Goal: Check status: Check status

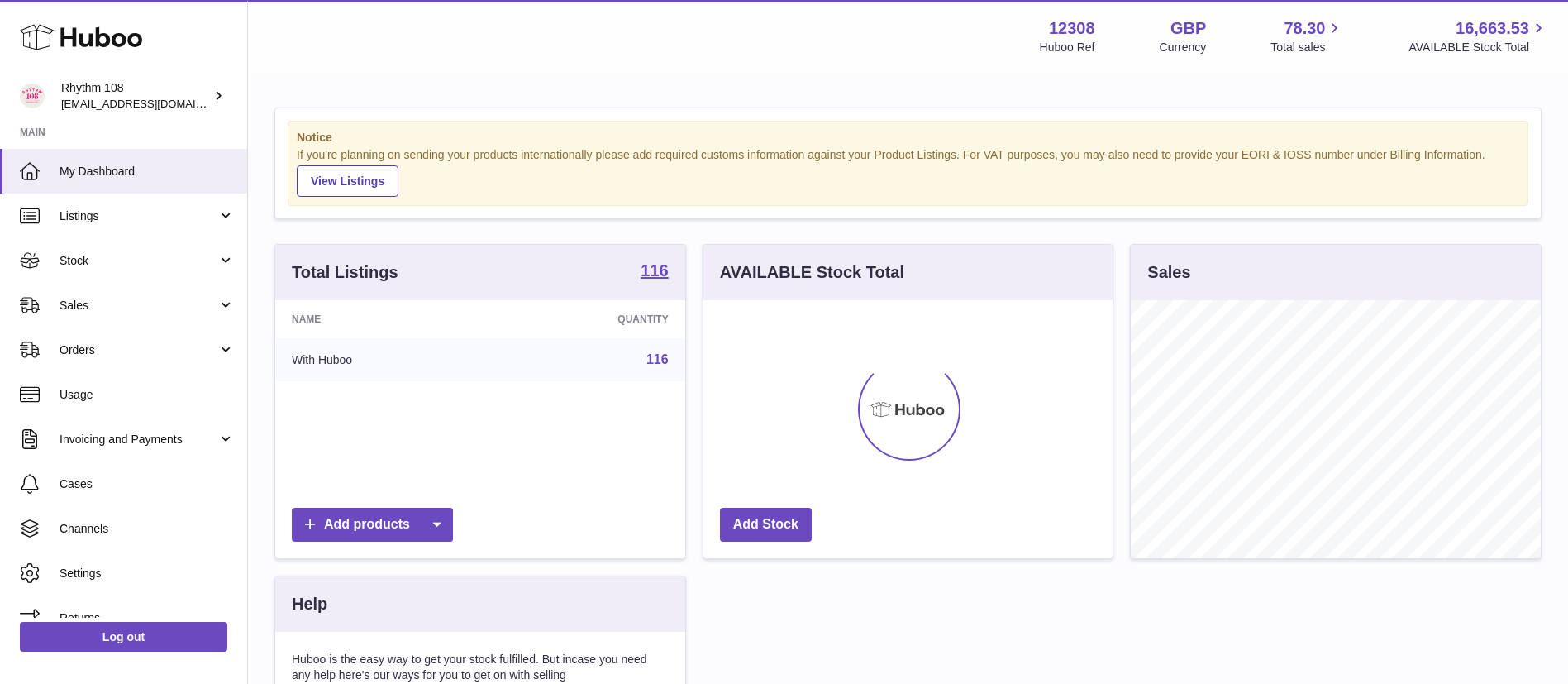
scroll to position [258, 409]
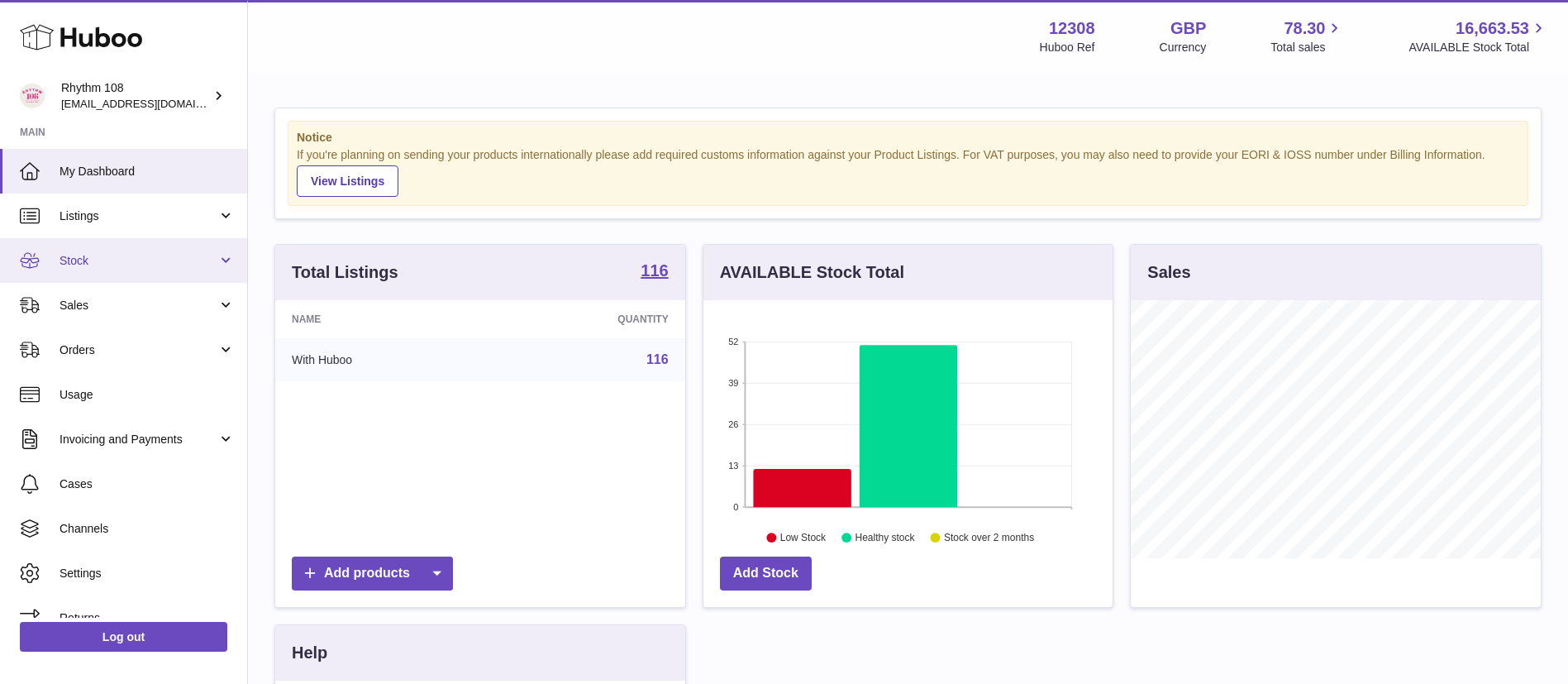
click at [78, 257] on span "Stock" at bounding box center [138, 260] width 158 height 16
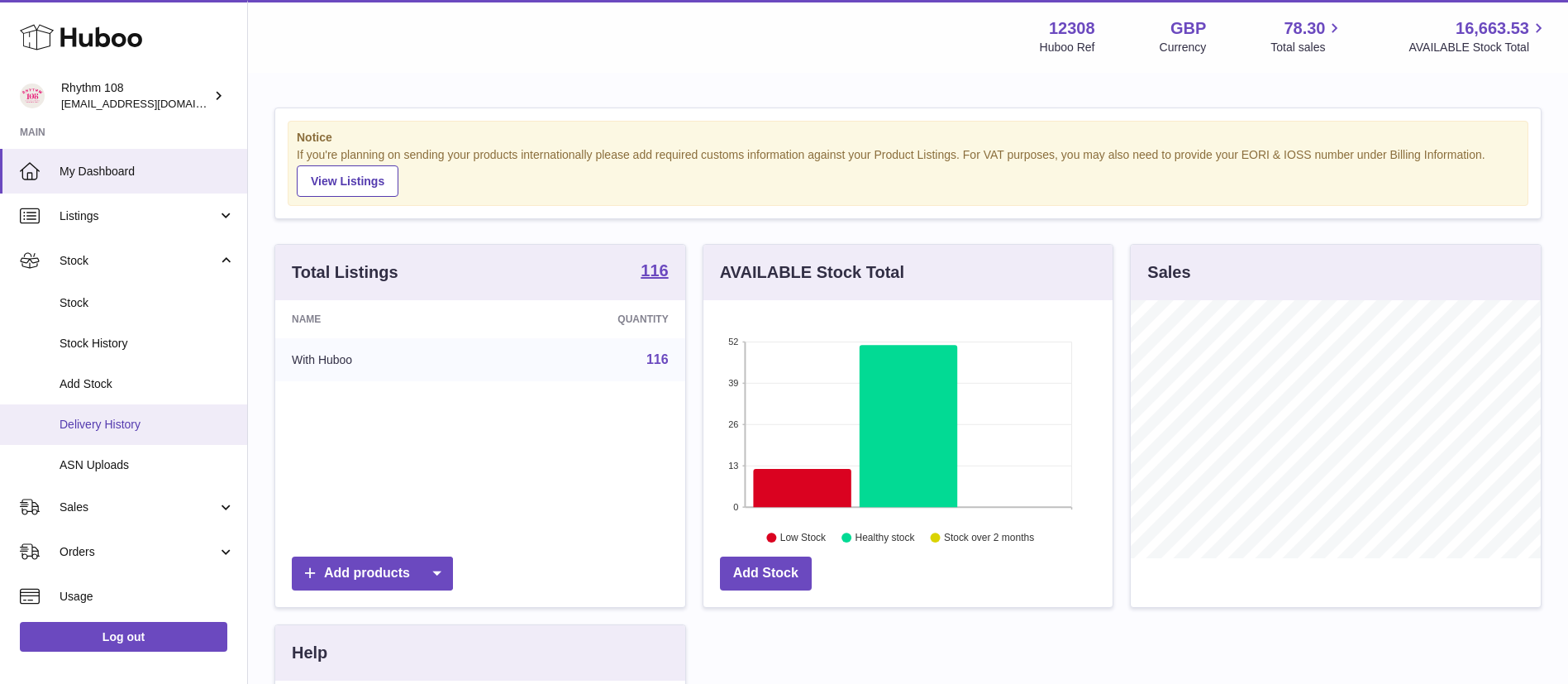
click at [95, 410] on link "Delivery History" at bounding box center [123, 424] width 247 height 40
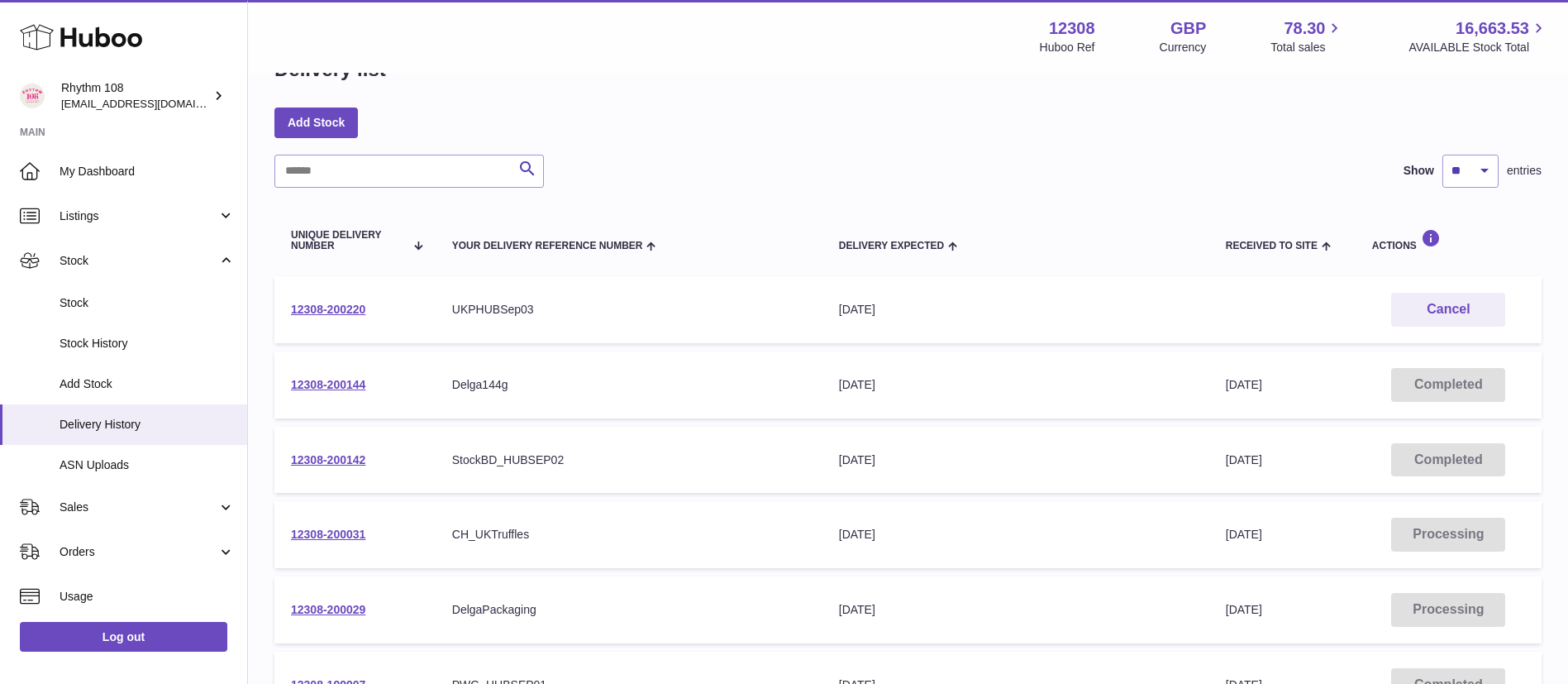
scroll to position [54, 0]
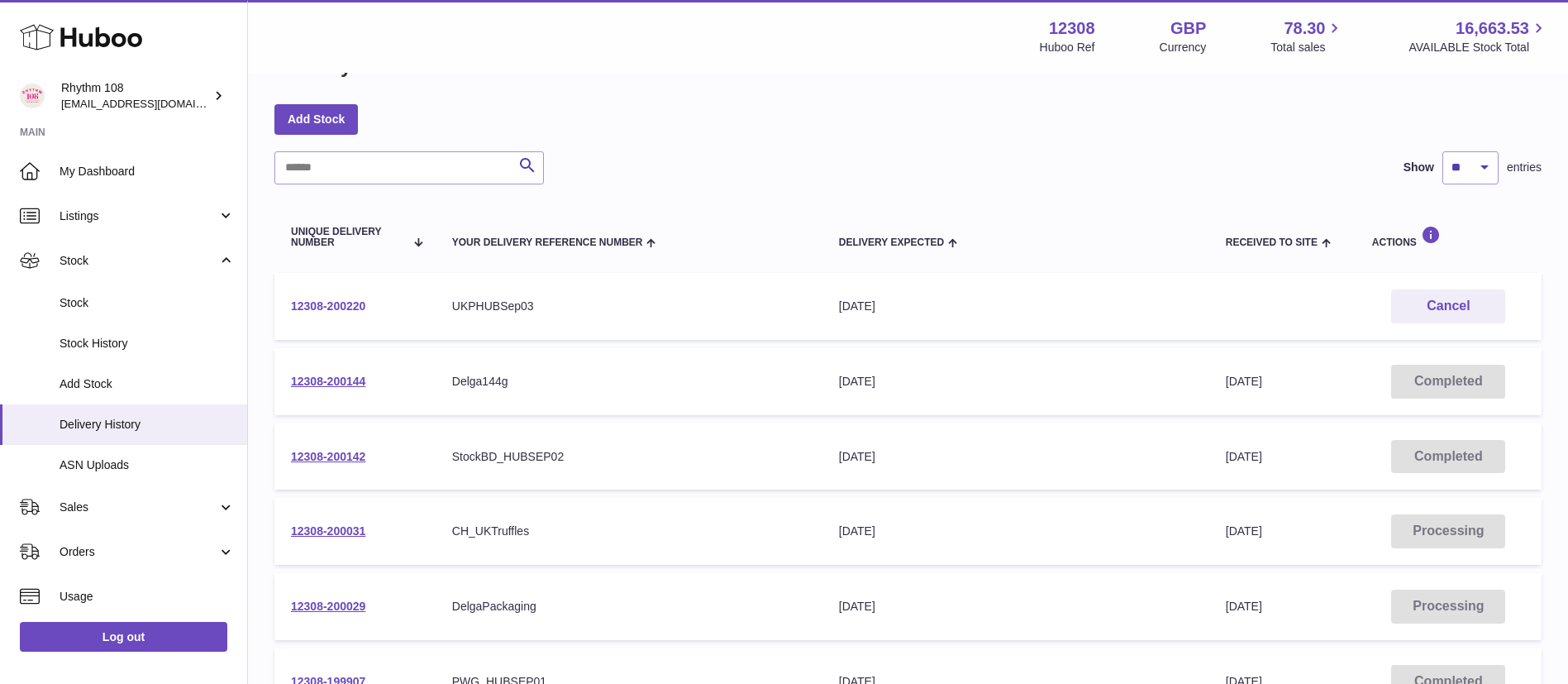
click at [341, 300] on link "12308-200220" at bounding box center [328, 306] width 75 height 13
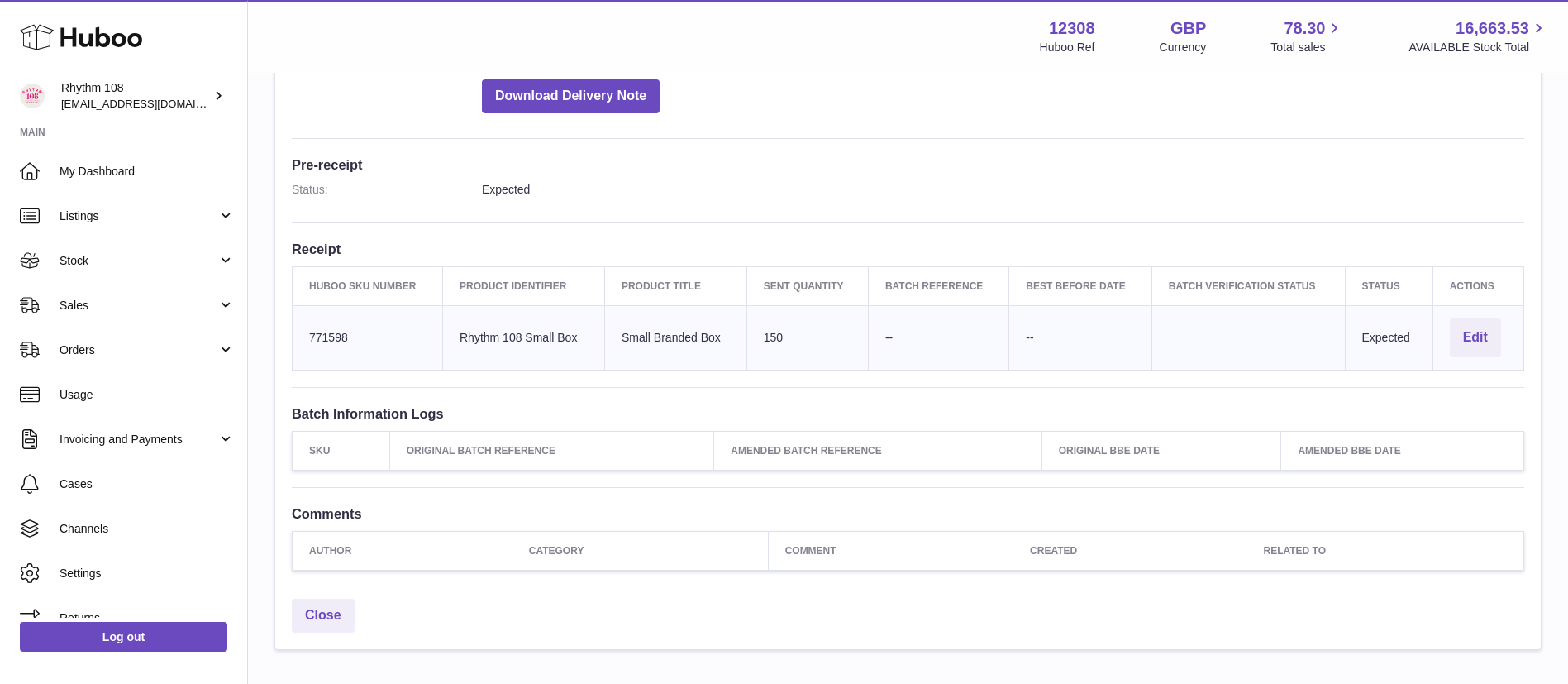
scroll to position [381, 0]
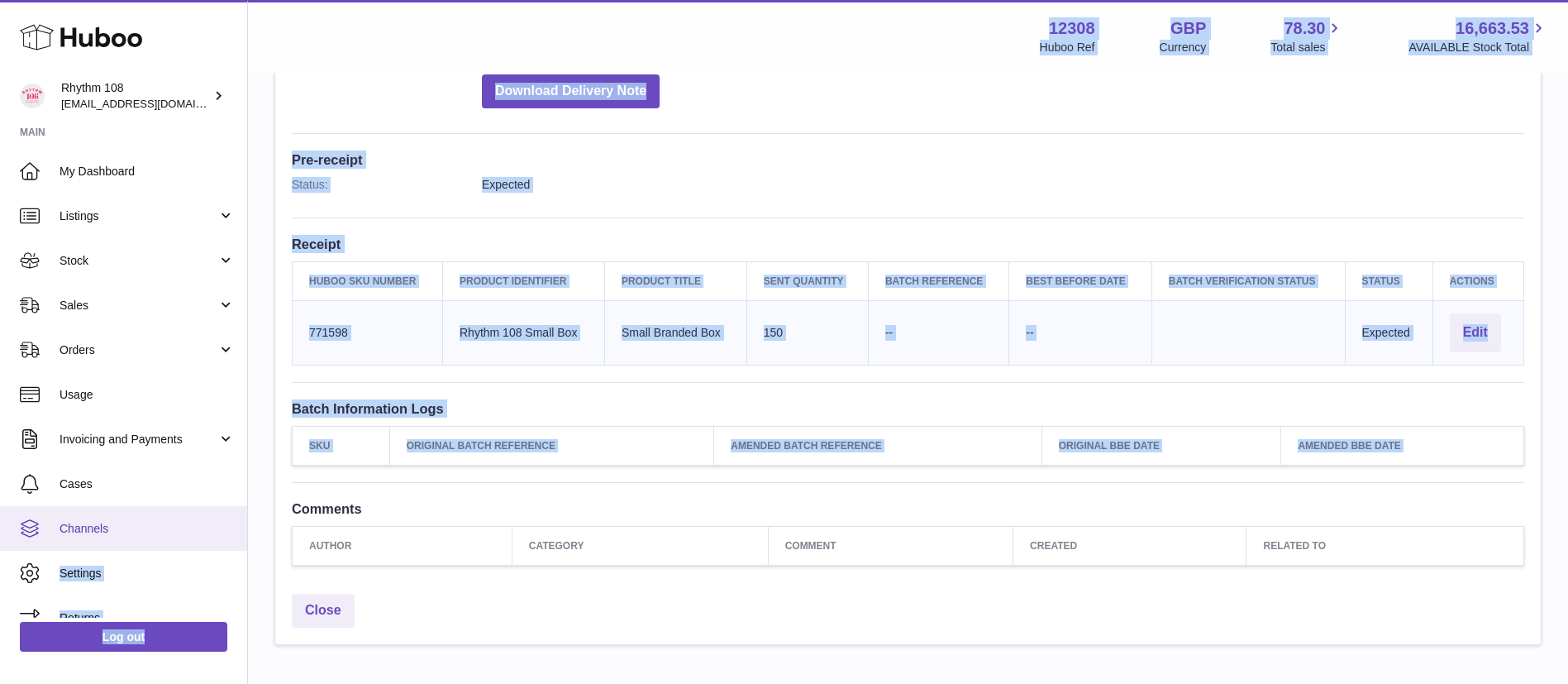
drag, startPoint x: 248, startPoint y: 510, endPoint x: 242, endPoint y: 548, distance: 38.5
click at [242, 548] on div "Huboo Rhythm 108 [EMAIL_ADDRESS][DOMAIN_NAME] Main My Dashboard Listings Not wi…" at bounding box center [784, 197] width 1568 height 1156
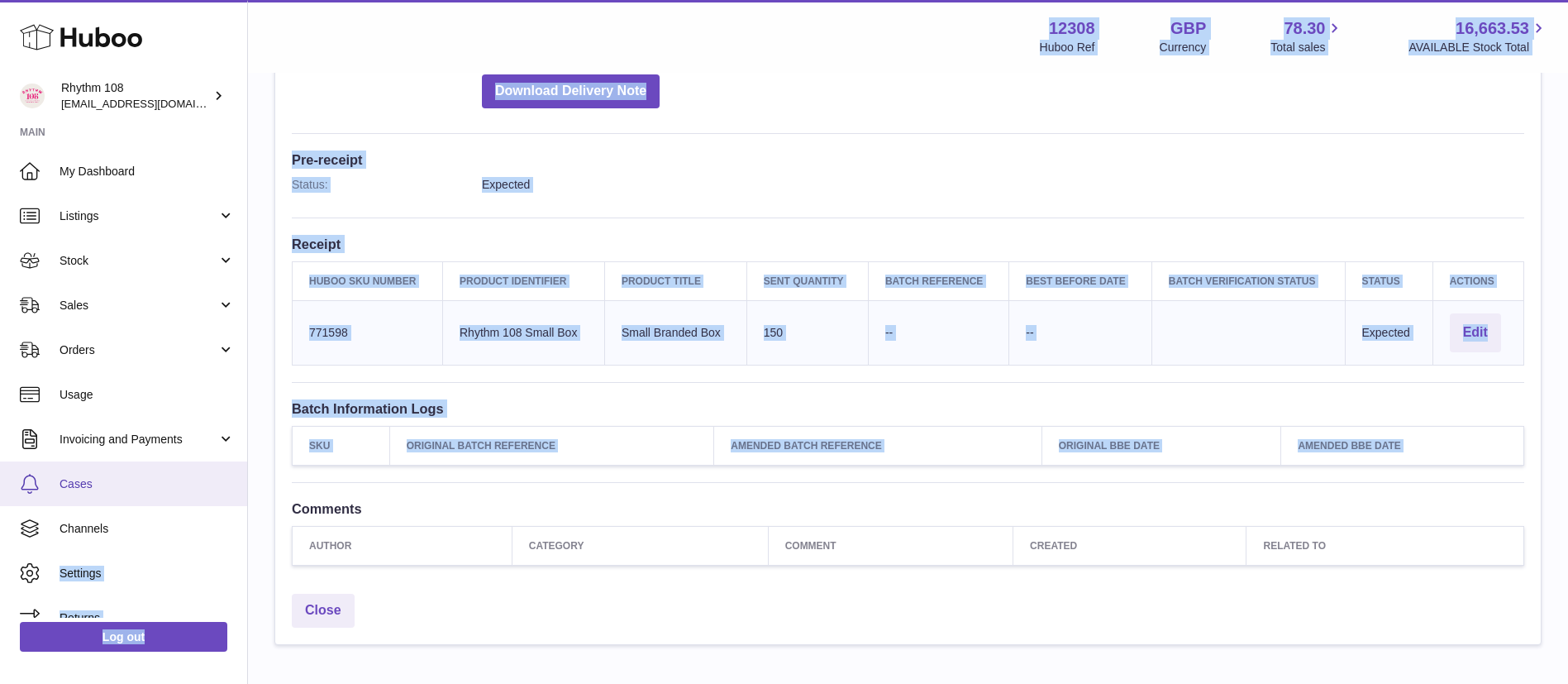
click at [138, 483] on span "Cases" at bounding box center [147, 483] width 175 height 16
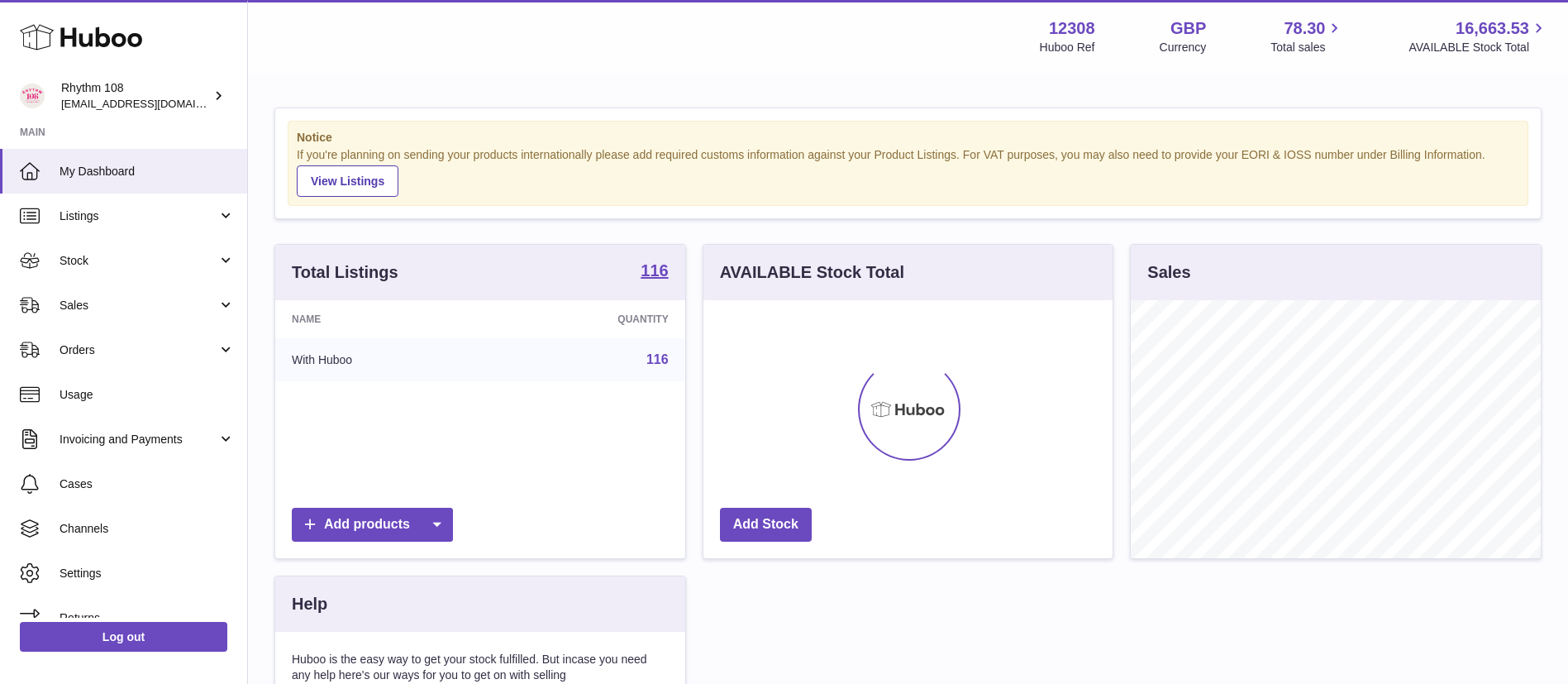
scroll to position [258, 409]
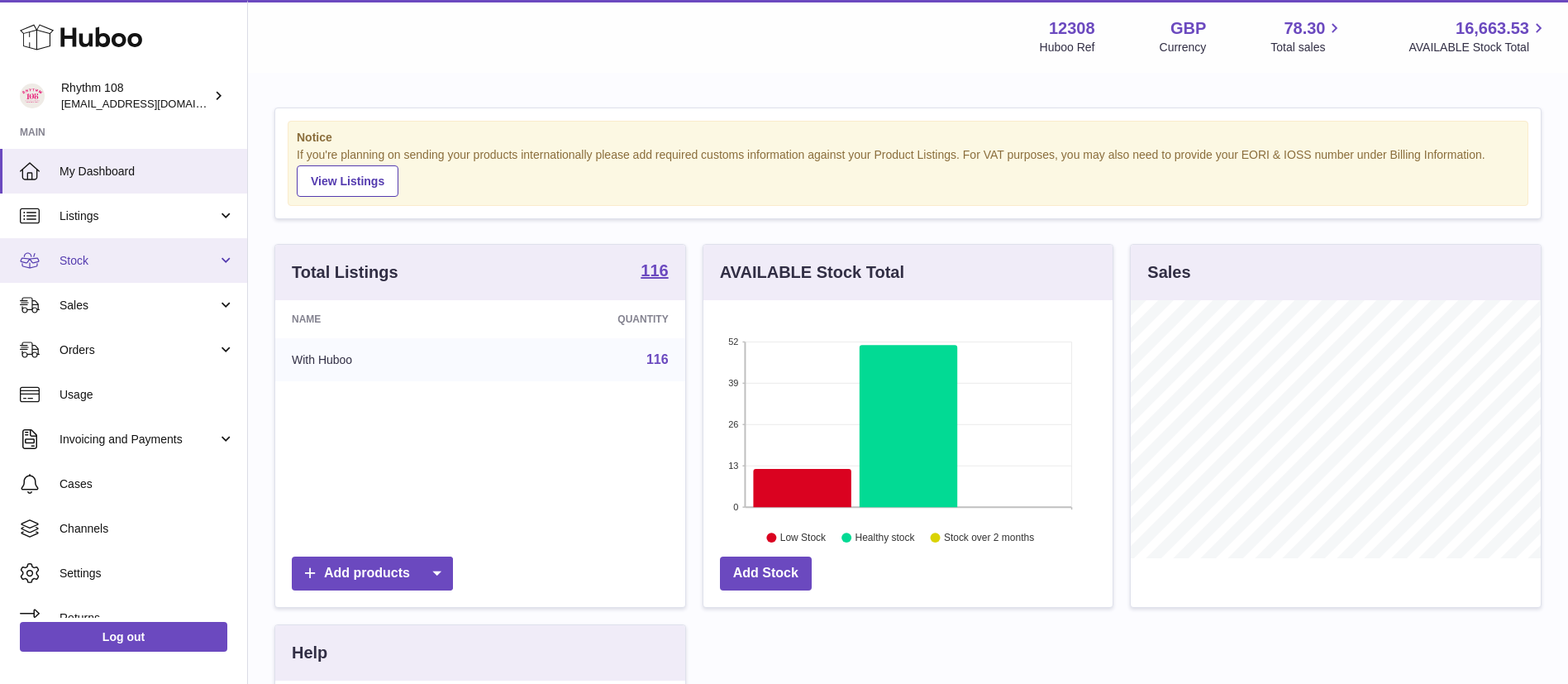
click at [76, 273] on link "Stock" at bounding box center [123, 260] width 247 height 45
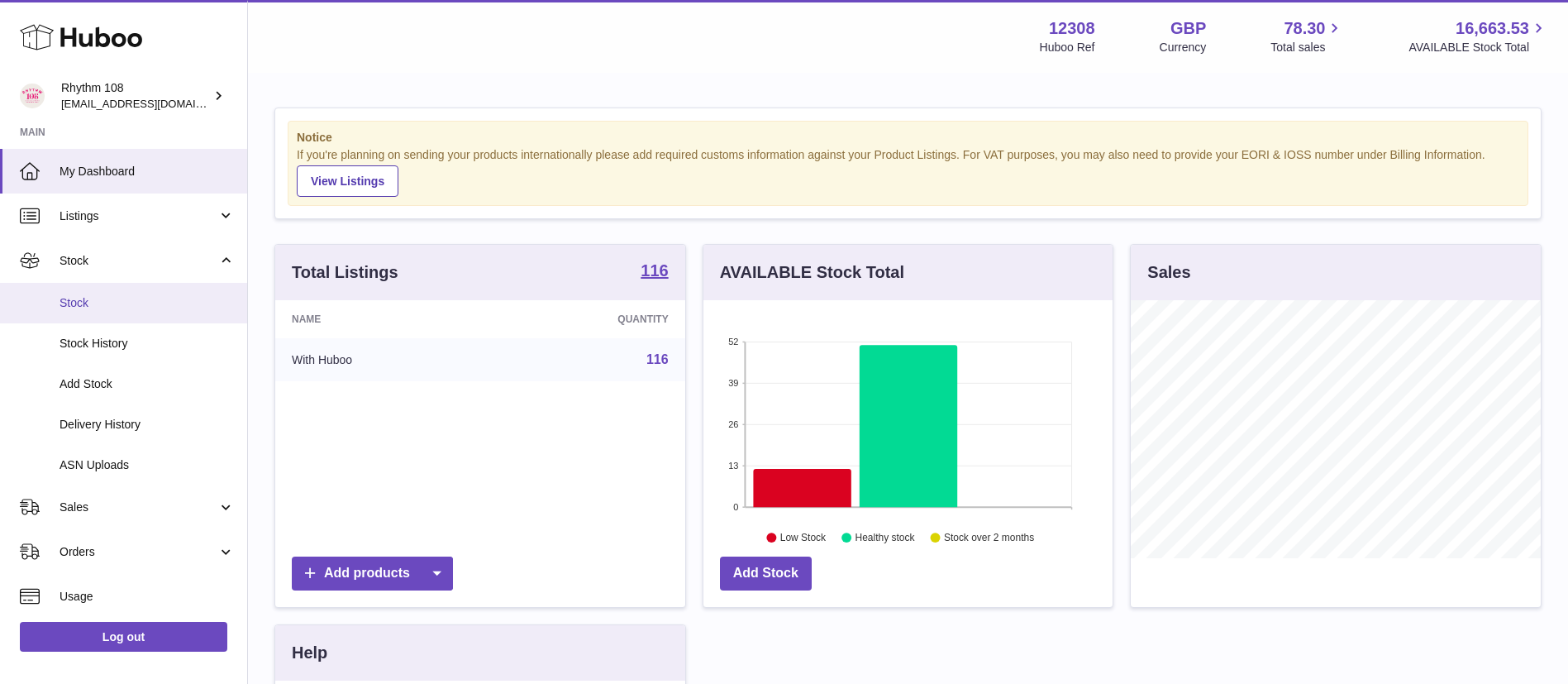
click at [76, 299] on span "Stock" at bounding box center [147, 302] width 175 height 16
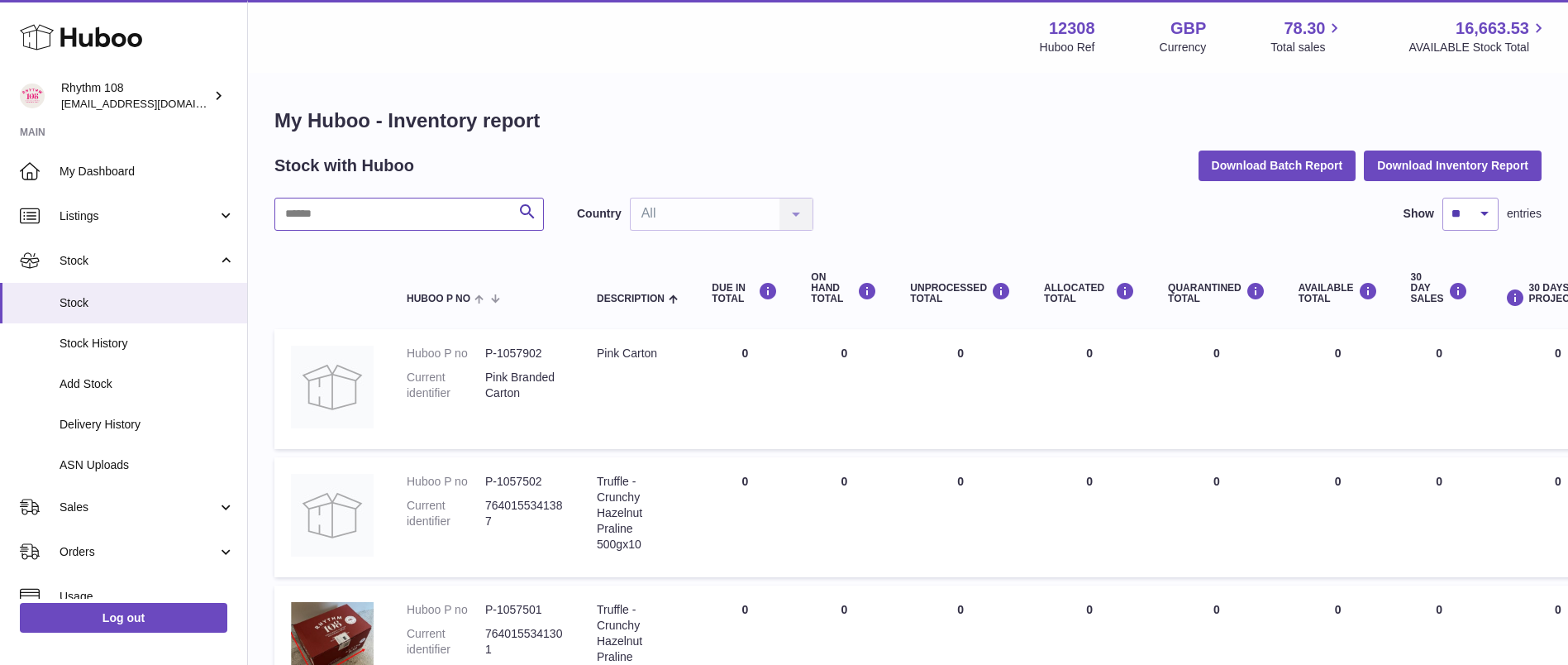
click at [406, 218] on input "text" at bounding box center [409, 214] width 270 height 33
type input "*****"
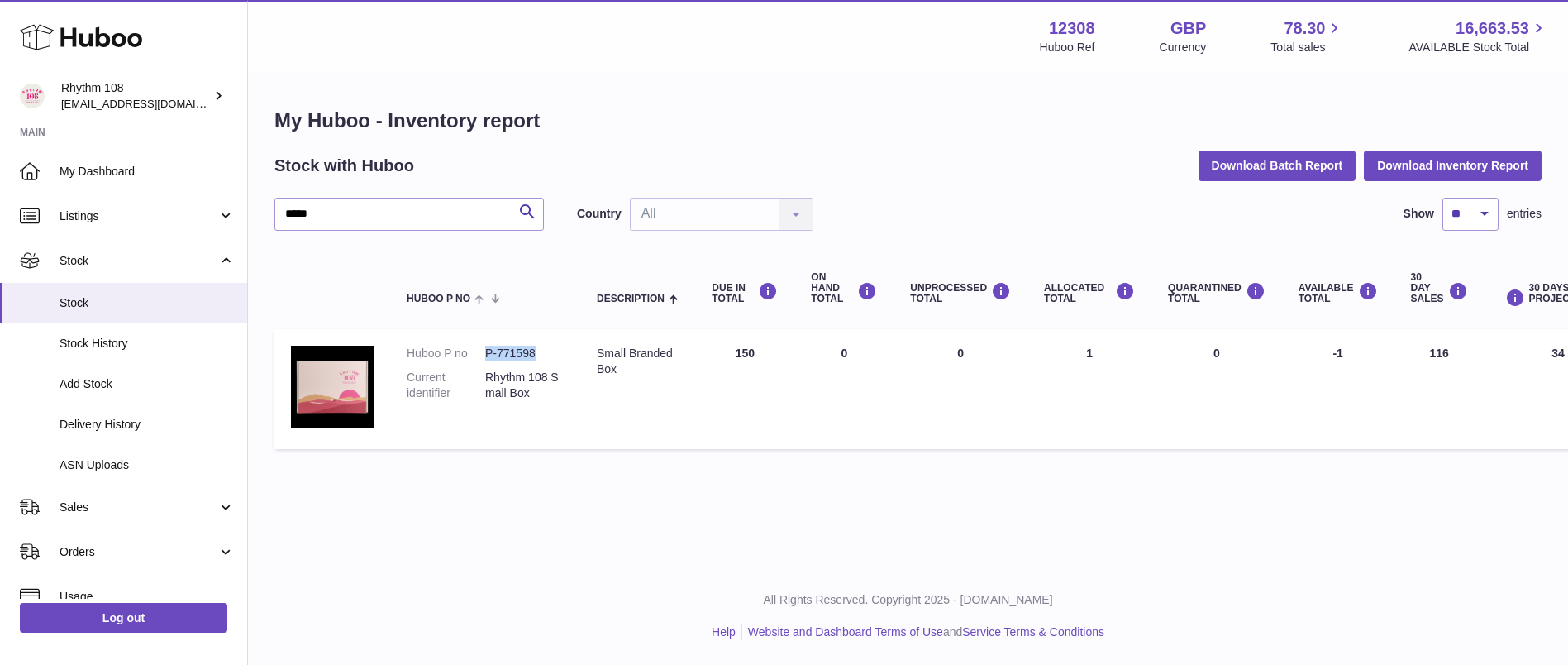
drag, startPoint x: 534, startPoint y: 353, endPoint x: 469, endPoint y: 343, distance: 65.8
click at [469, 343] on td "Huboo P no P-771598 Current identifier Rhythm 108 Small Box" at bounding box center [485, 389] width 190 height 120
copy dl "P-771598"
click at [96, 428] on span "Delivery History" at bounding box center [147, 424] width 175 height 16
